Goal: Task Accomplishment & Management: Use online tool/utility

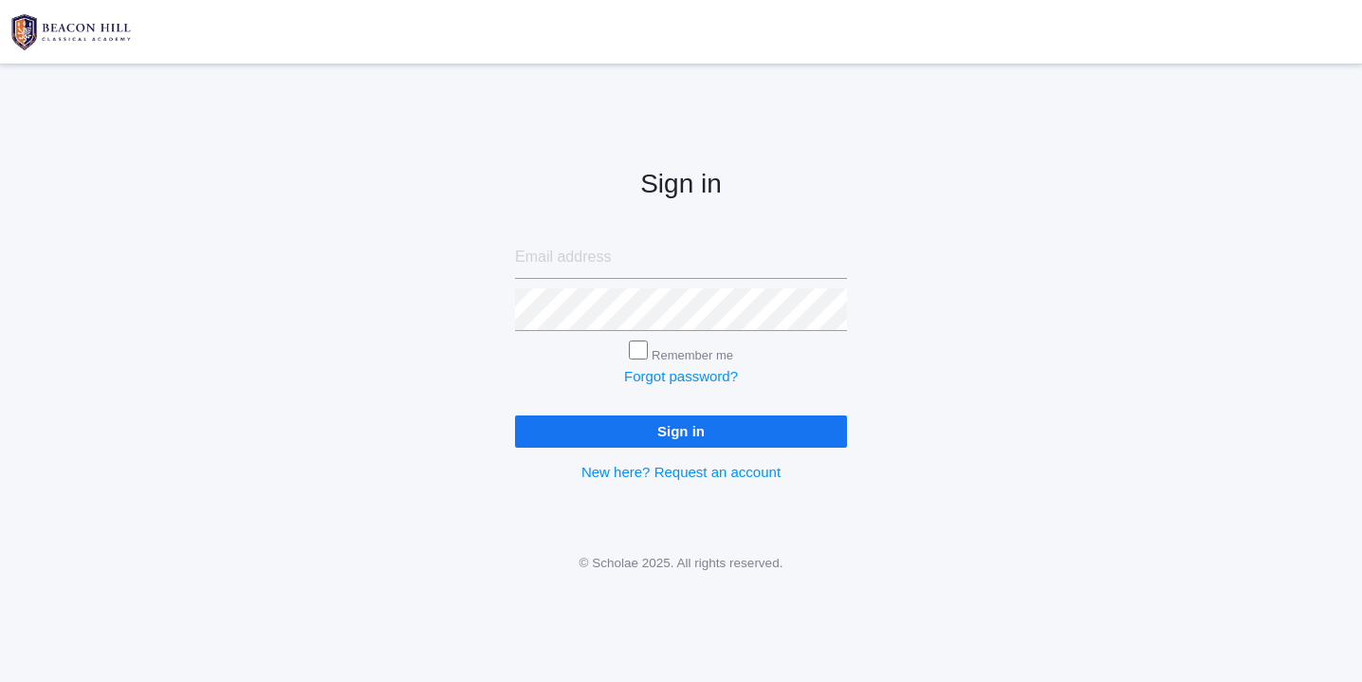
click at [589, 257] on input "email" at bounding box center [681, 257] width 332 height 43
type input "websterjl03@aol.com"
click at [674, 421] on input "Sign in" at bounding box center [681, 431] width 332 height 31
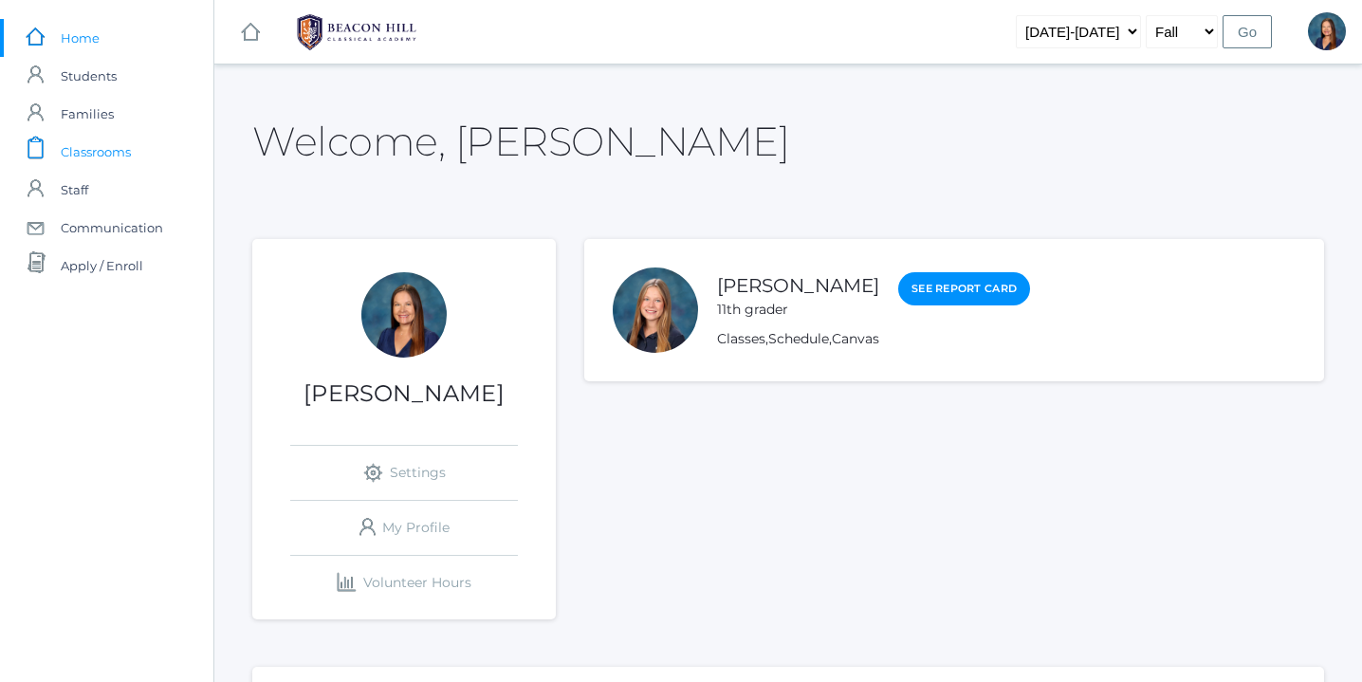
click at [97, 152] on span "Classrooms" at bounding box center [96, 152] width 70 height 38
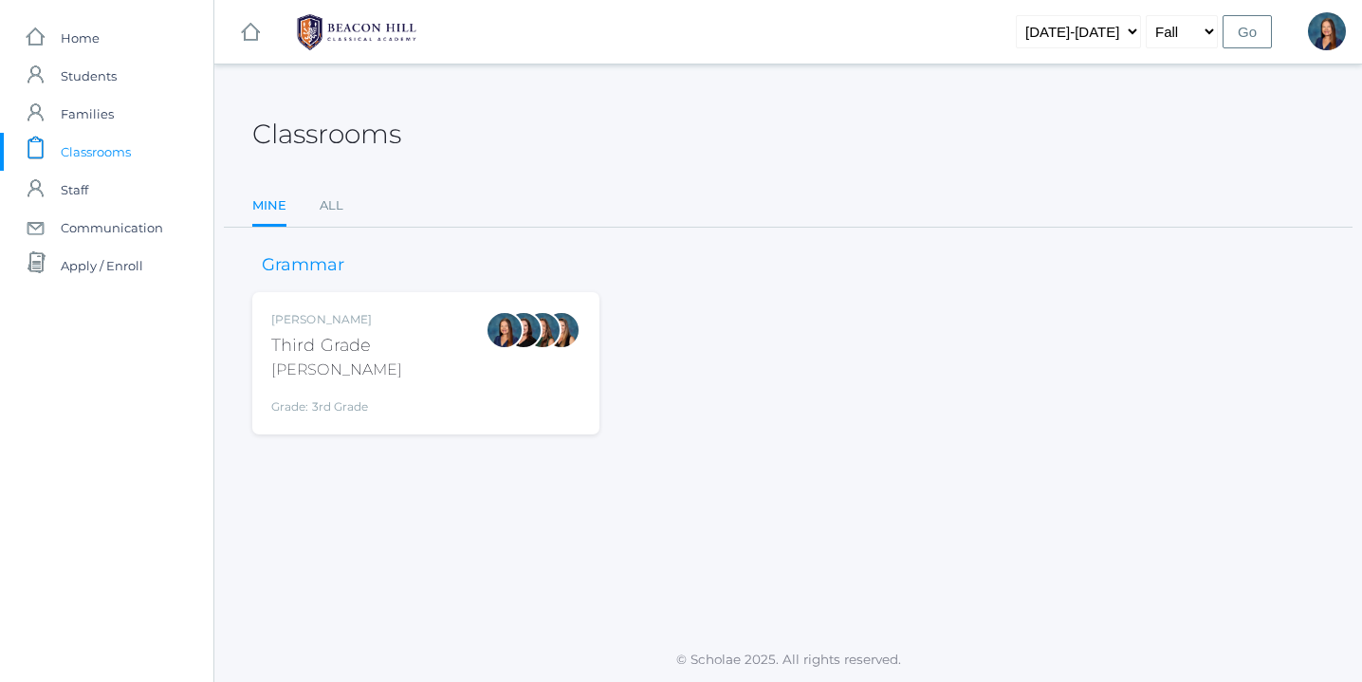
click at [461, 355] on div "[PERSON_NAME] Third Grade [PERSON_NAME] Grade: 3rd Grade 03LA" at bounding box center [425, 363] width 309 height 104
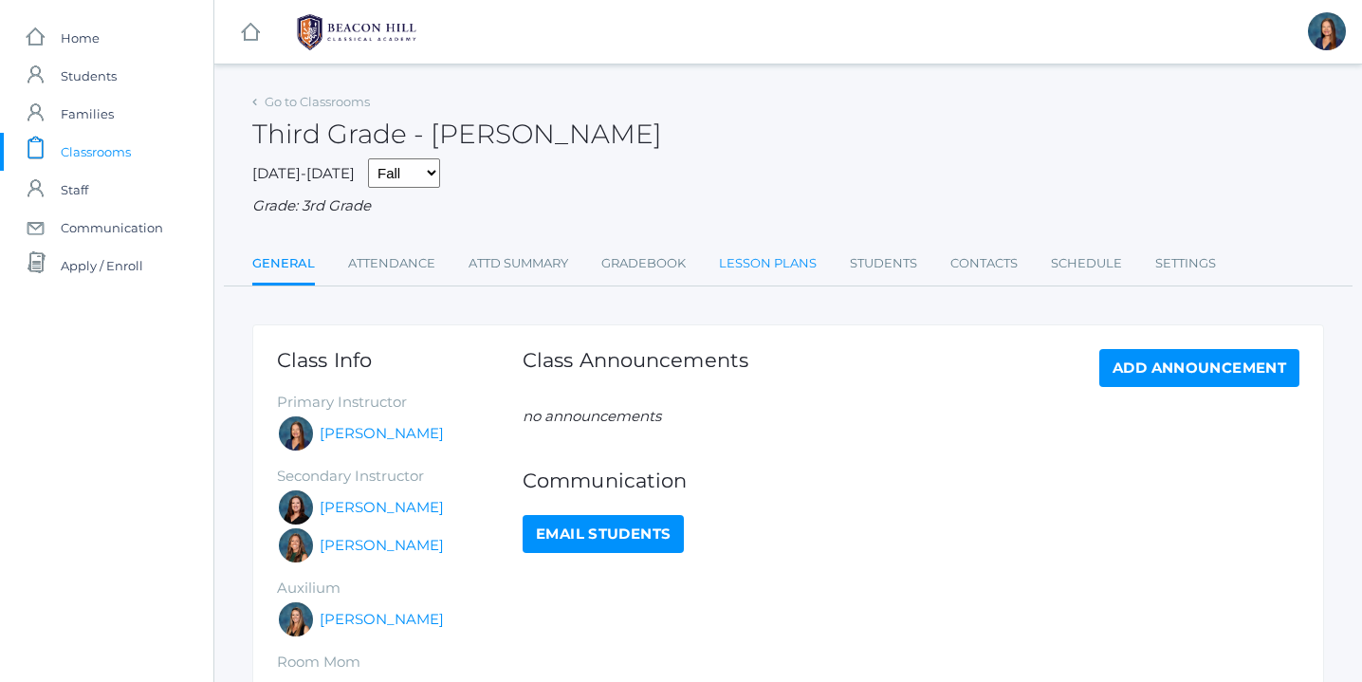
click at [756, 267] on link "Lesson Plans" at bounding box center [768, 264] width 98 height 38
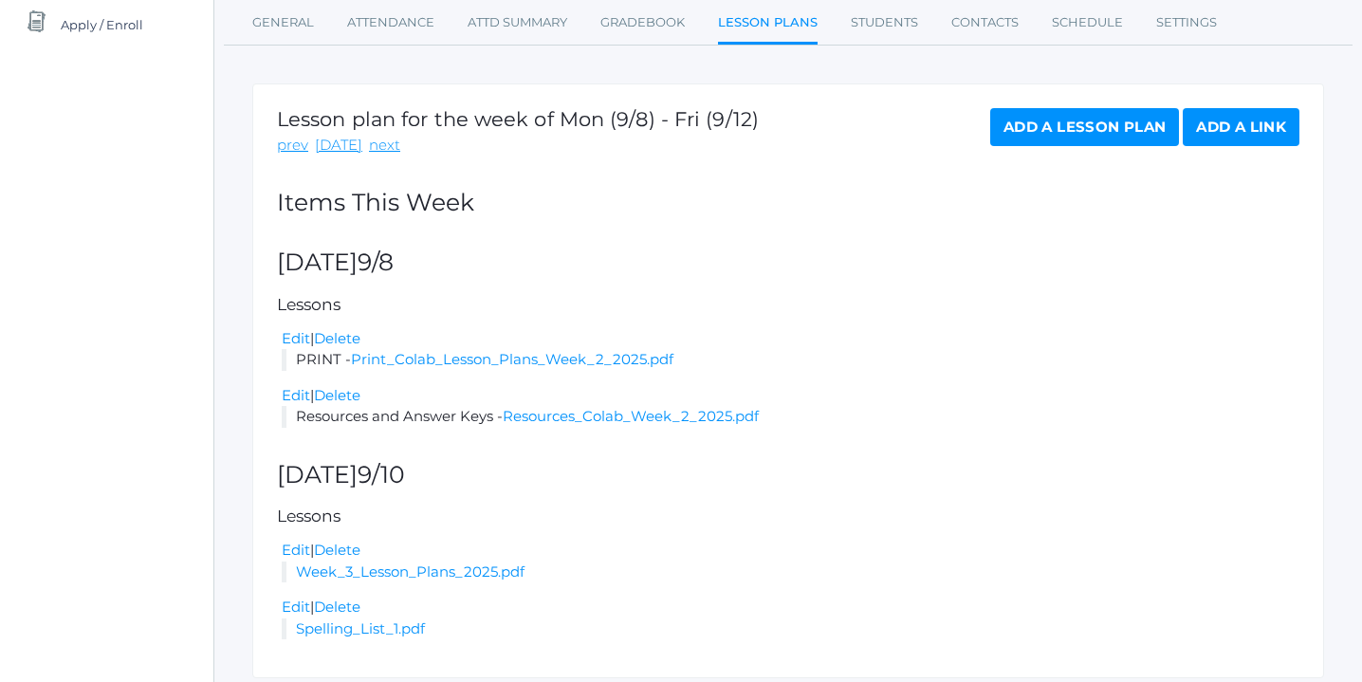
scroll to position [243, 0]
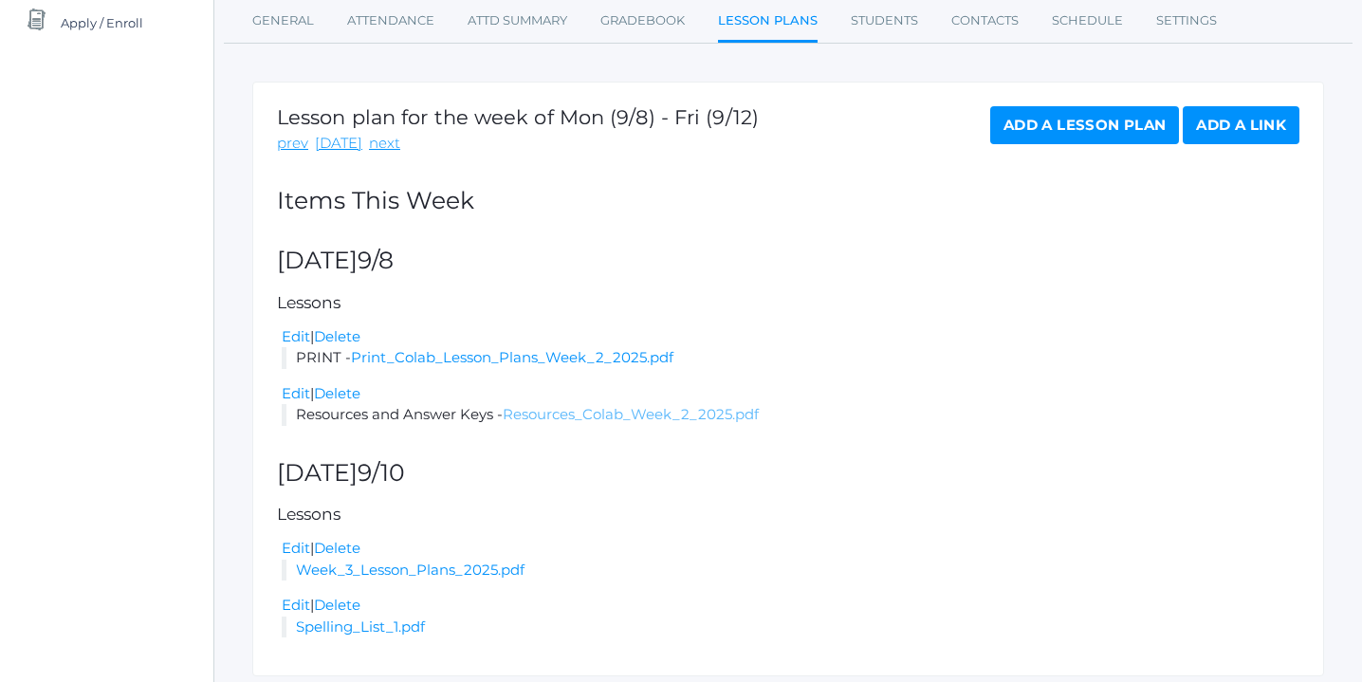
click at [553, 417] on link "Resources_Colab_Week_2_2025.pdf" at bounding box center [631, 414] width 256 height 18
